Goal: Information Seeking & Learning: Learn about a topic

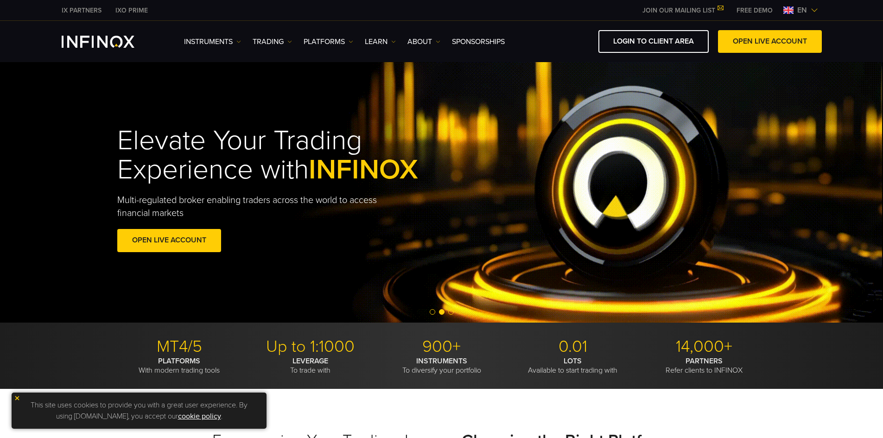
click at [443, 348] on p "900+" at bounding box center [441, 346] width 124 height 20
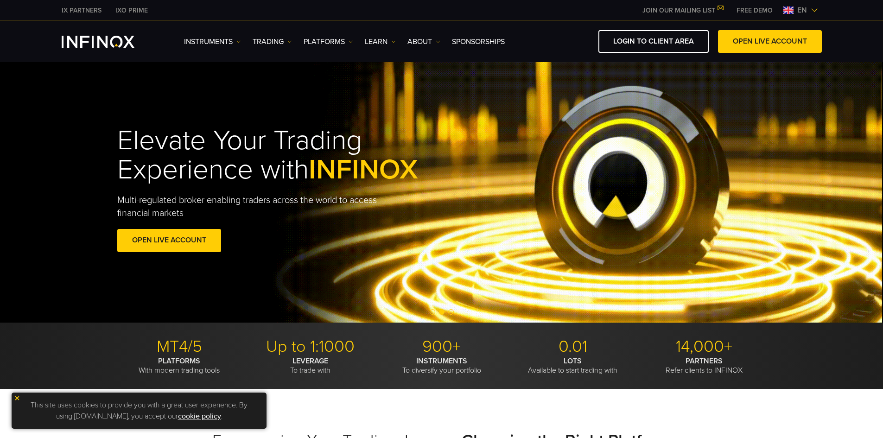
click at [442, 356] on strong "INSTRUMENTS" at bounding box center [441, 360] width 51 height 9
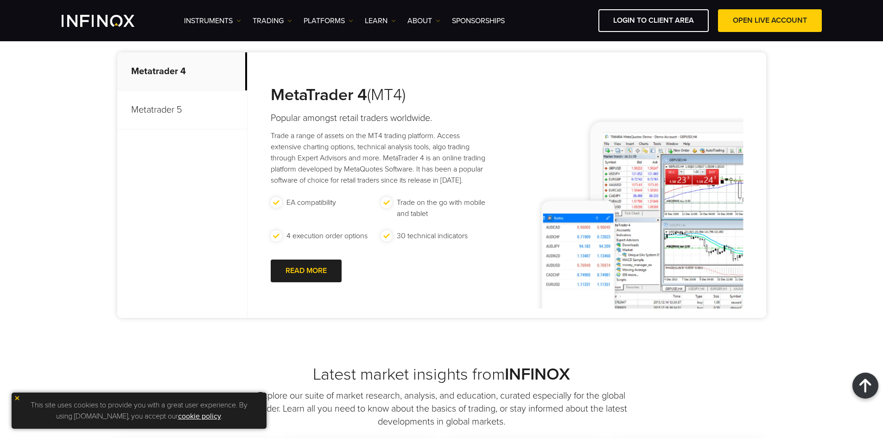
scroll to position [417, 0]
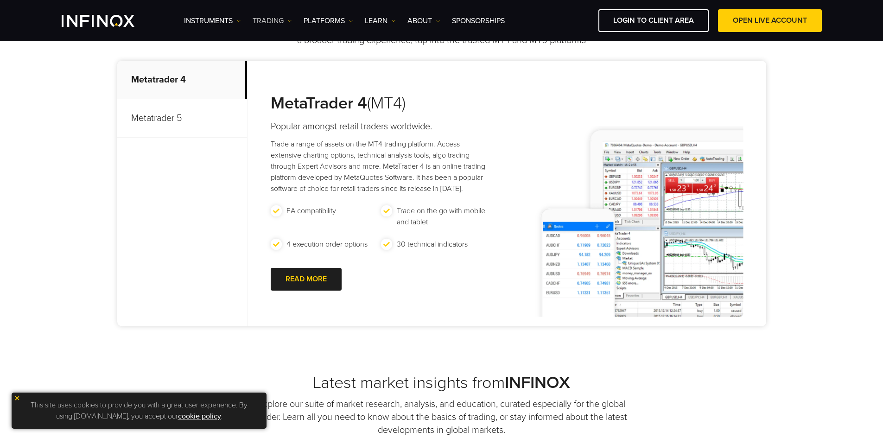
click at [274, 16] on link "TRADING" at bounding box center [271, 20] width 39 height 11
click at [226, 25] on link "Instruments" at bounding box center [212, 20] width 57 height 11
click at [233, 48] on link "Instruments" at bounding box center [224, 50] width 81 height 20
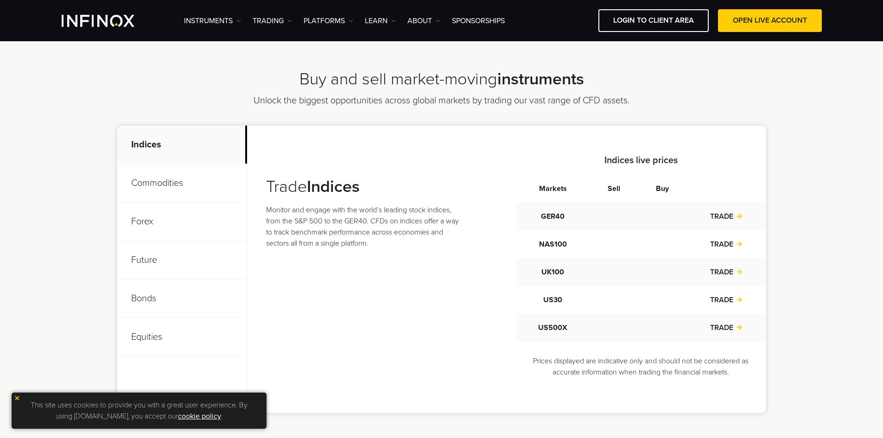
scroll to position [324, 0]
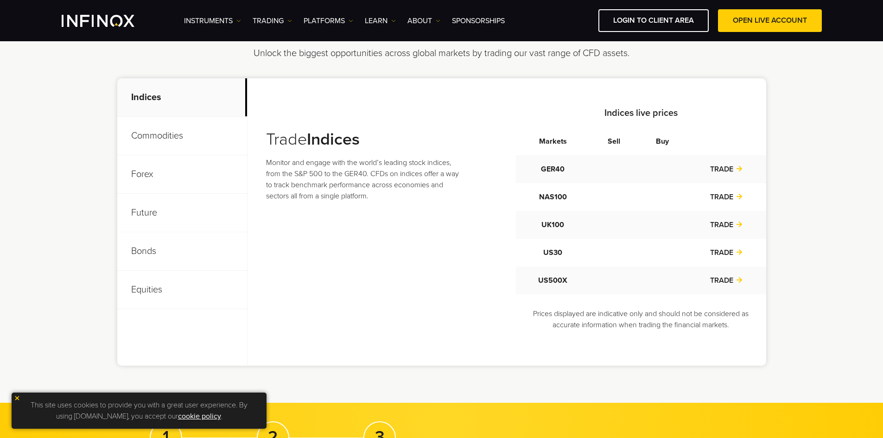
click at [166, 143] on p "Commodities" at bounding box center [182, 136] width 130 height 38
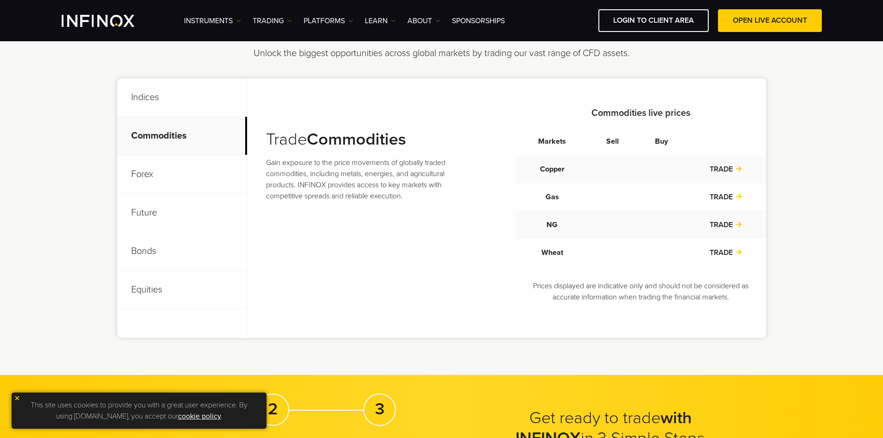
click at [165, 169] on p "Forex" at bounding box center [182, 174] width 130 height 38
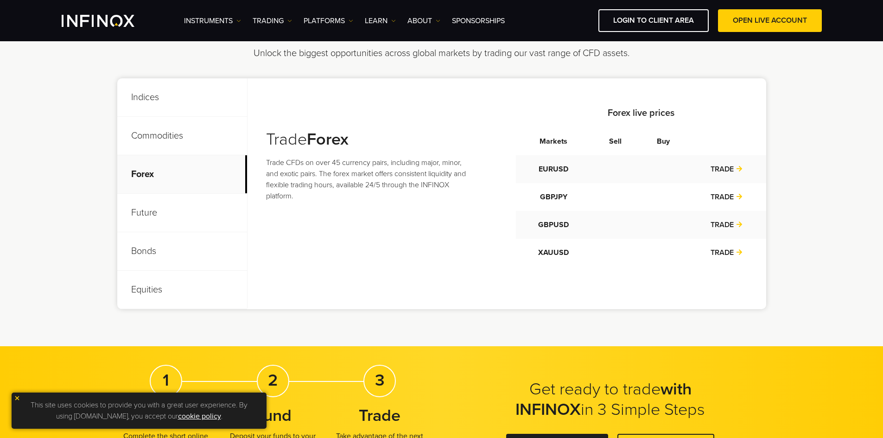
click at [172, 226] on p "Future" at bounding box center [182, 213] width 130 height 38
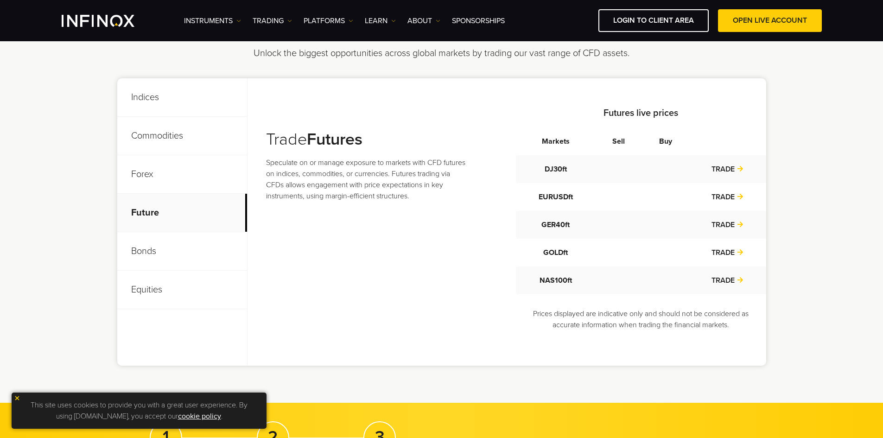
click at [177, 250] on p "Bonds" at bounding box center [182, 251] width 130 height 38
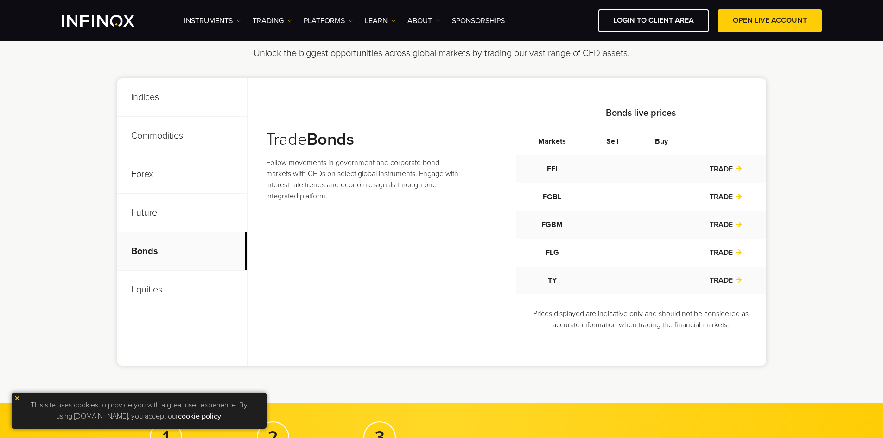
click at [183, 283] on p "Equities" at bounding box center [182, 290] width 130 height 38
click at [175, 120] on p "Commodities" at bounding box center [182, 136] width 130 height 38
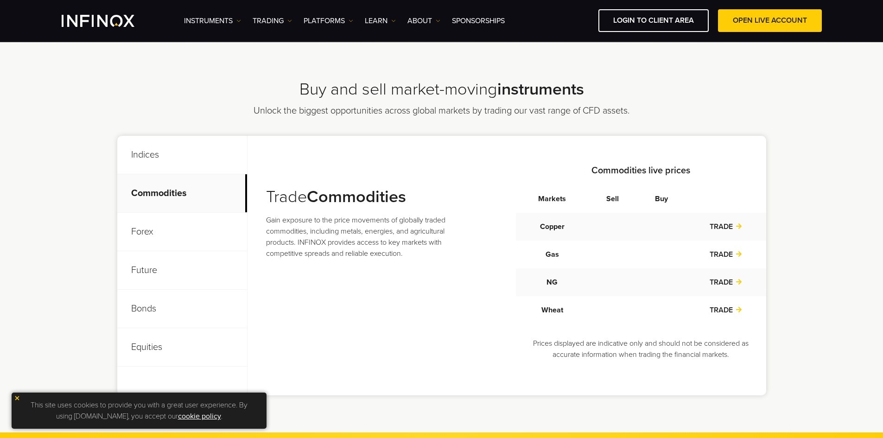
scroll to position [46, 0]
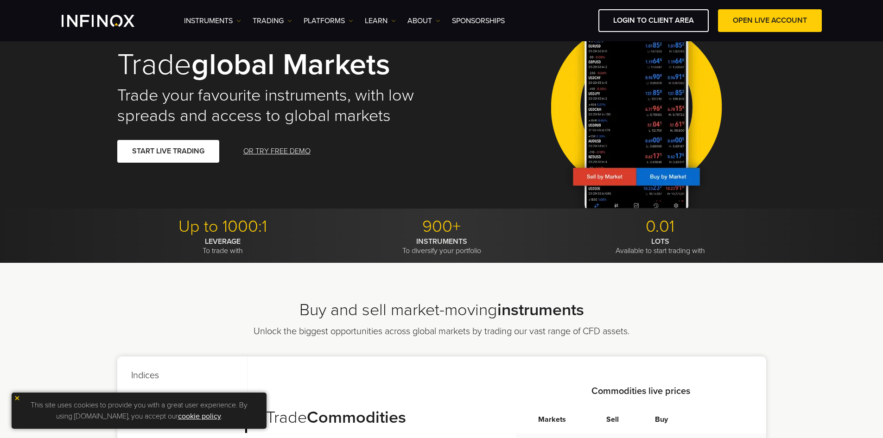
click at [95, 26] on img "INFINOX Logo" at bounding box center [98, 21] width 73 height 12
